Goal: Task Accomplishment & Management: Use online tool/utility

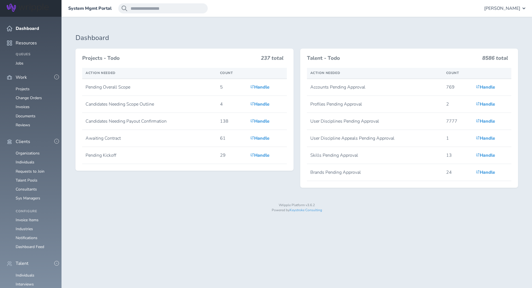
click at [503, 10] on span "[PERSON_NAME]" at bounding box center [502, 8] width 36 height 5
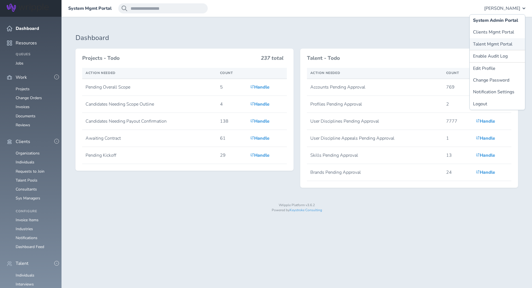
click at [483, 44] on link "Talent Mgmt Portal" at bounding box center [497, 44] width 55 height 12
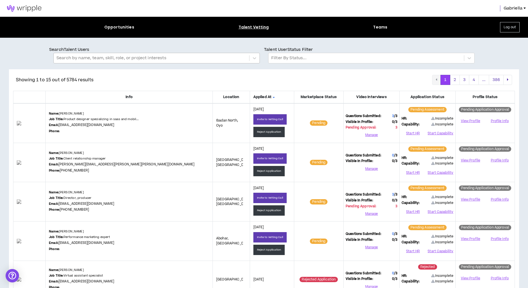
click at [217, 59] on div at bounding box center [151, 58] width 190 height 7
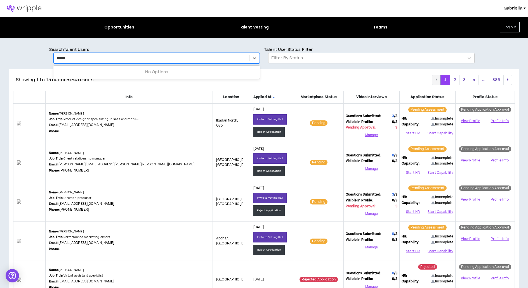
type input "*******"
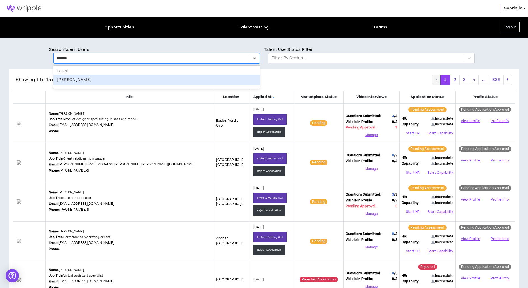
click at [87, 78] on div "[PERSON_NAME]" at bounding box center [156, 80] width 206 height 11
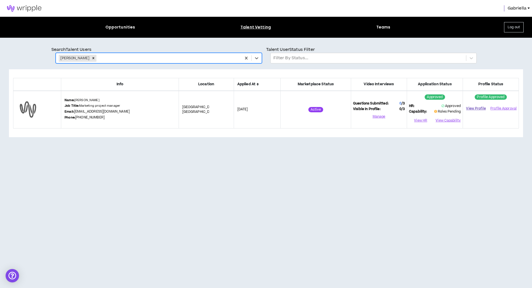
click at [473, 108] on link "View Profile" at bounding box center [476, 109] width 22 height 10
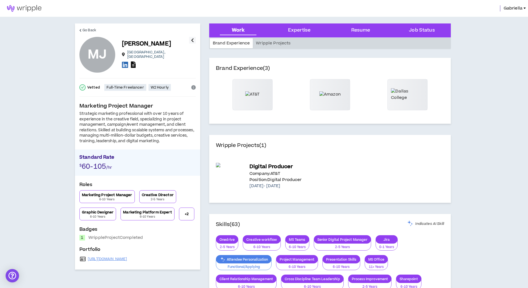
click at [132, 62] on icon at bounding box center [133, 65] width 5 height 6
